Goal: Transaction & Acquisition: Purchase product/service

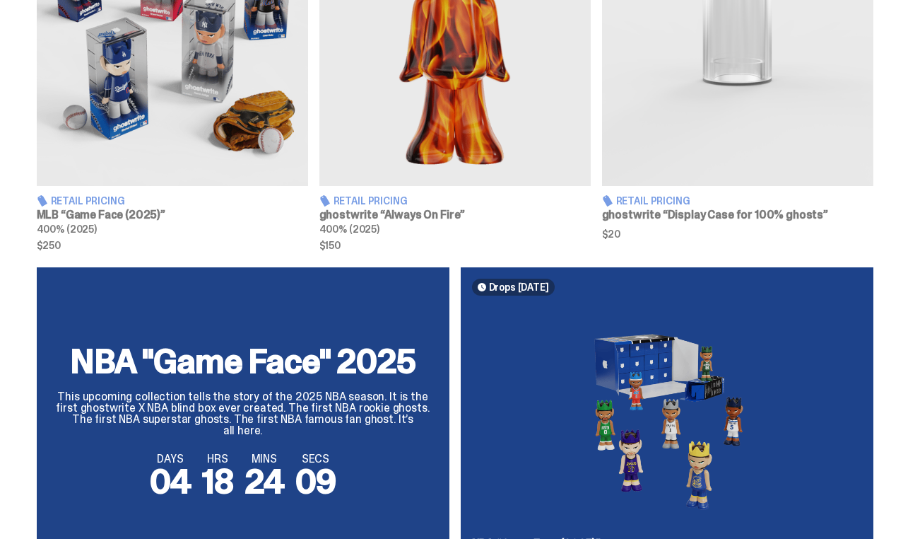
scroll to position [687, 0]
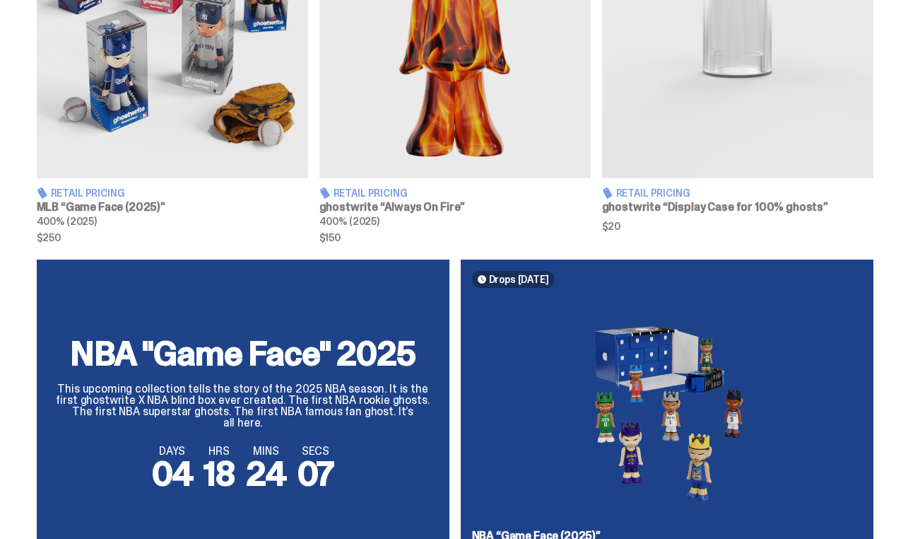
click at [488, 119] on img at bounding box center [455, 8] width 271 height 339
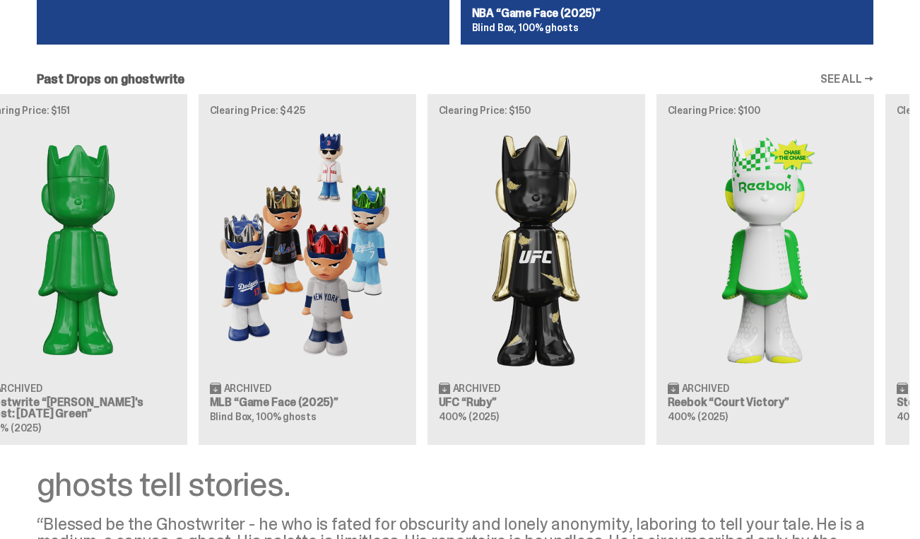
scroll to position [0, 0]
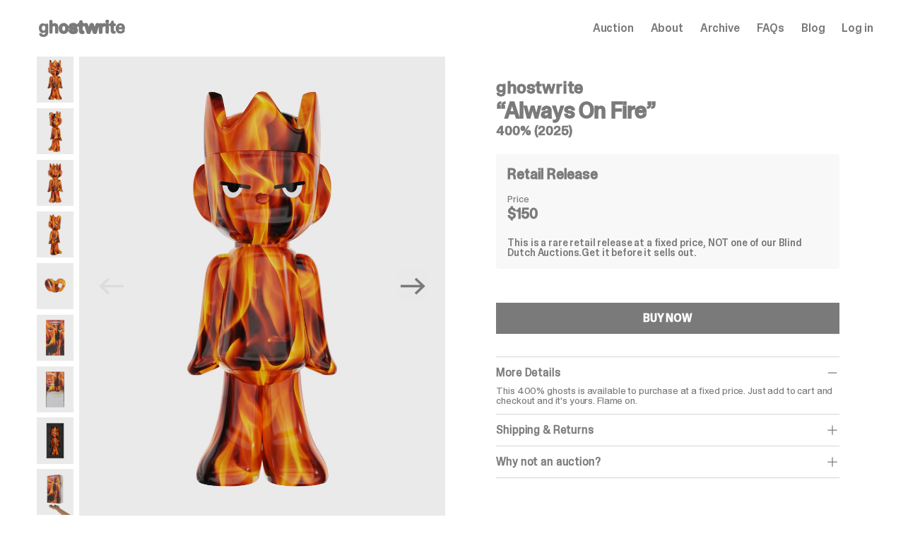
click at [666, 380] on div "More Details This 400% ghosts is available to purchase at a fixed price. Just a…" at bounding box center [667, 385] width 343 height 57
click at [834, 375] on span at bounding box center [833, 372] width 14 height 14
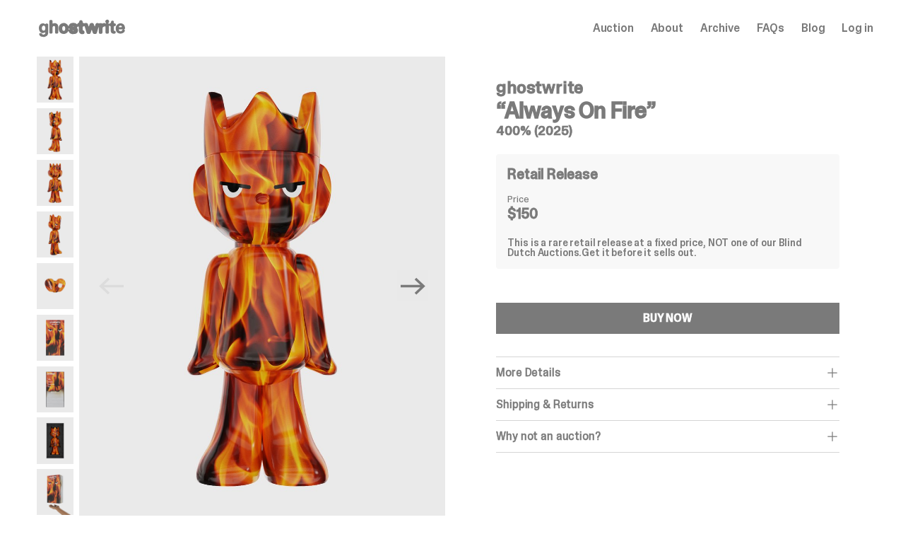
click at [834, 375] on span at bounding box center [833, 372] width 14 height 14
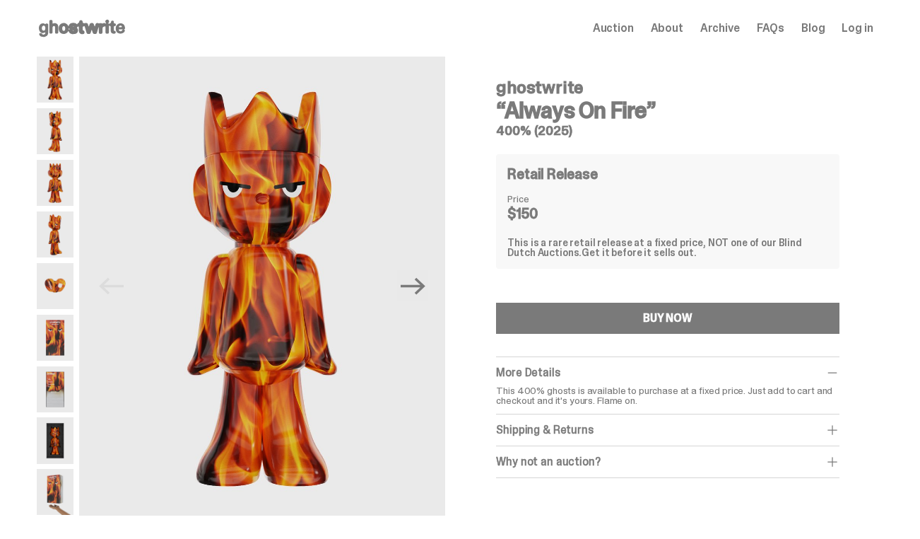
click at [833, 424] on span at bounding box center [833, 430] width 14 height 14
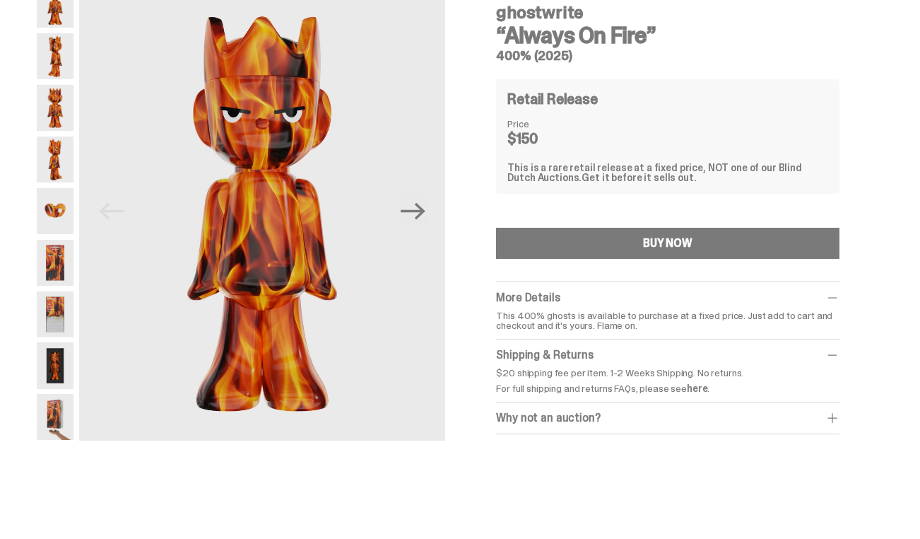
click at [833, 421] on span at bounding box center [833, 418] width 14 height 14
